Goal: Task Accomplishment & Management: Manage account settings

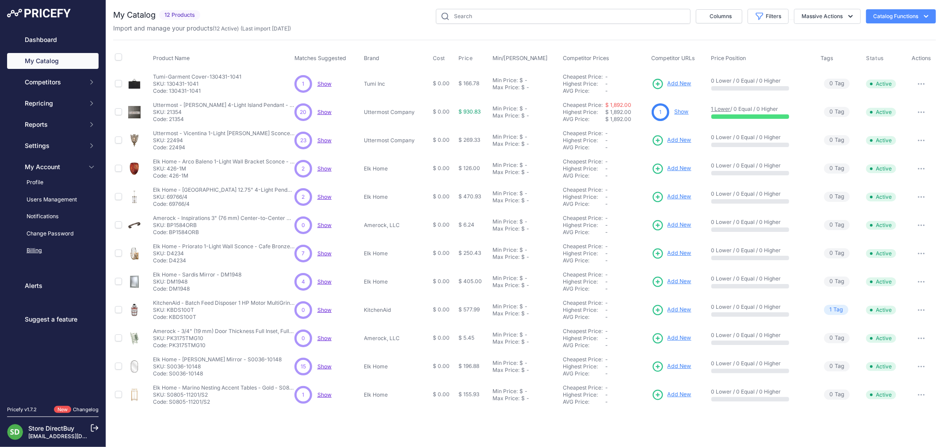
click at [34, 248] on link "Billing" at bounding box center [52, 250] width 91 height 15
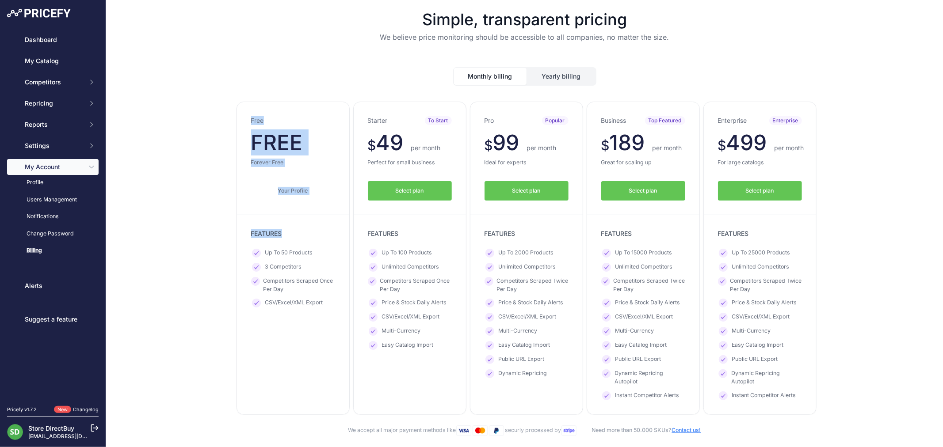
drag, startPoint x: 244, startPoint y: 121, endPoint x: 293, endPoint y: 237, distance: 125.9
click at [293, 237] on div "Free $ 0 $ 0 per month FREE $ 0 0 Forever Free Your Profile" at bounding box center [292, 258] width 113 height 313
click at [255, 182] on link "Your Profile" at bounding box center [293, 191] width 84 height 20
